Goal: Use online tool/utility: Utilize a website feature to perform a specific function

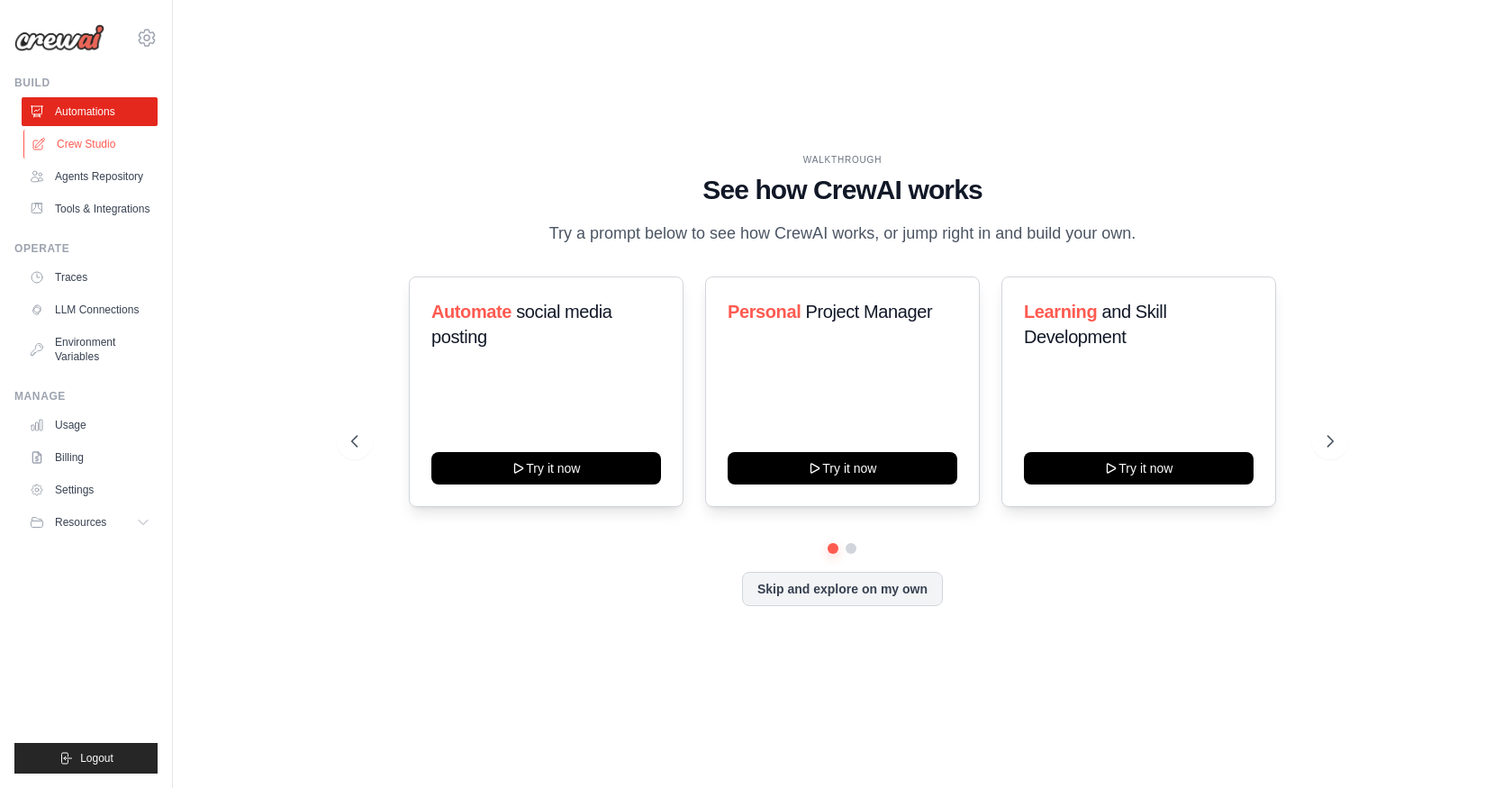
click at [89, 144] on link "Crew Studio" at bounding box center [91, 144] width 136 height 29
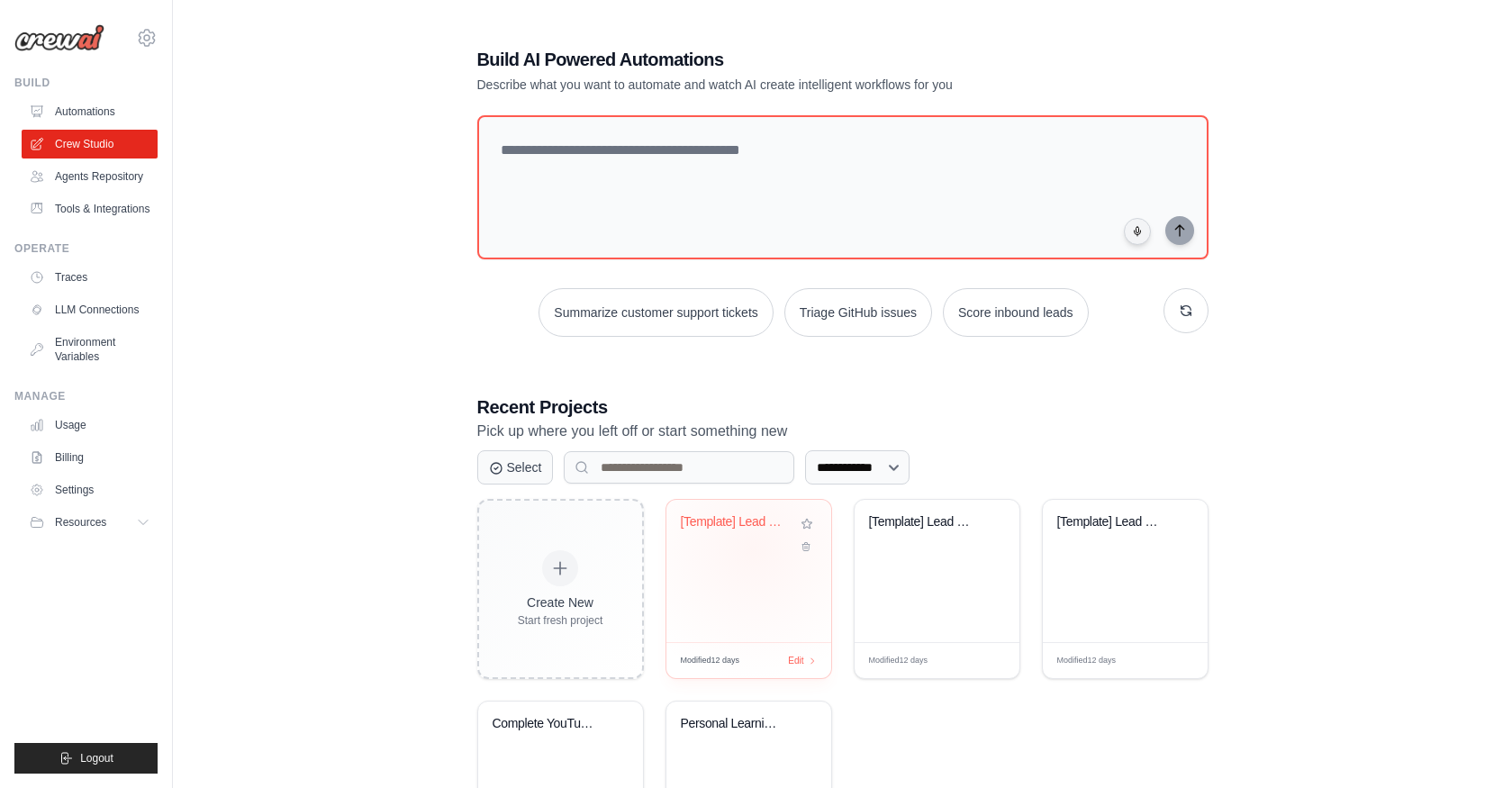
click at [753, 550] on div "[Template] Lead Scoring and Strateg..." at bounding box center [748, 535] width 136 height 41
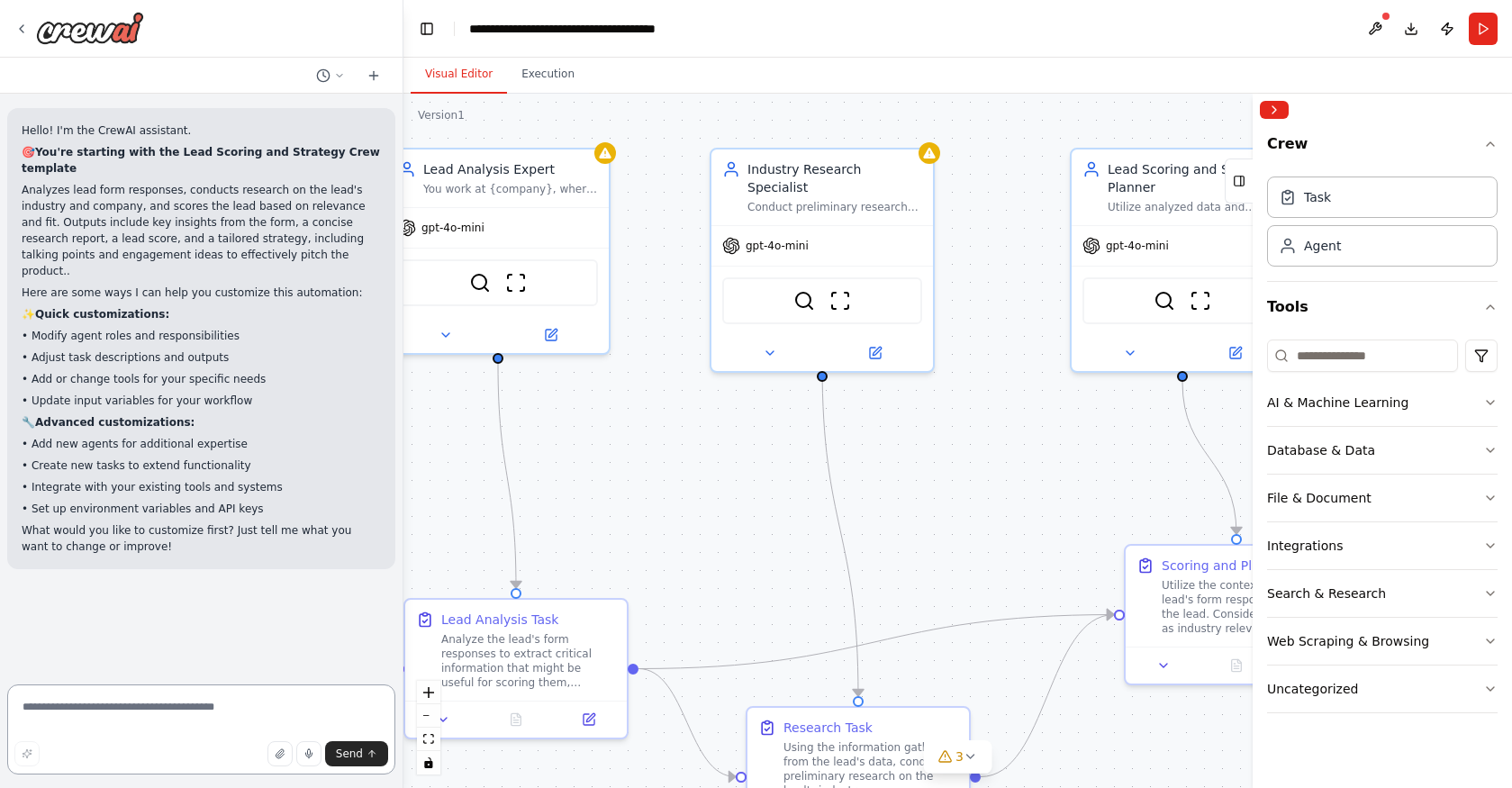
click at [99, 706] on textarea at bounding box center [201, 729] width 388 height 90
type textarea "*"
